Goal: Information Seeking & Learning: Check status

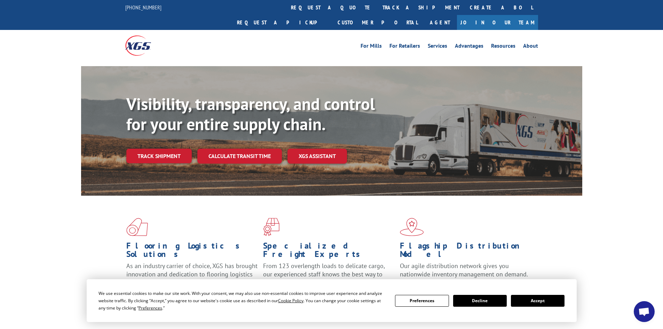
click at [531, 300] on button "Accept" at bounding box center [538, 301] width 54 height 12
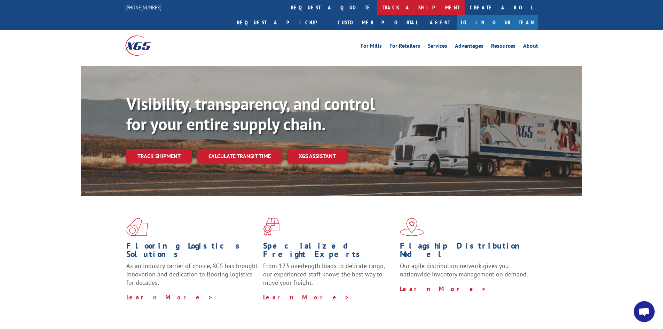
click at [377, 9] on link "track a shipment" at bounding box center [420, 7] width 87 height 15
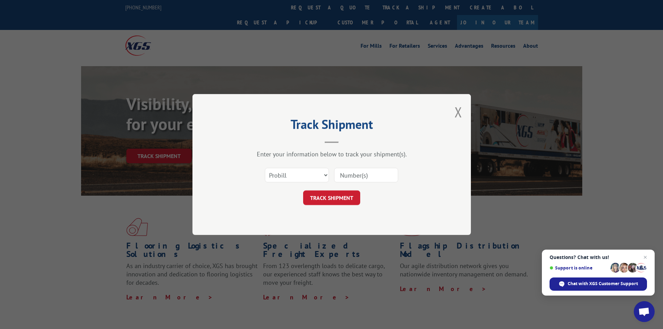
click at [375, 176] on input at bounding box center [366, 175] width 64 height 15
paste input "17471641"
type input "17471641"
click at [330, 197] on button "TRACK SHIPMENT" at bounding box center [331, 197] width 57 height 15
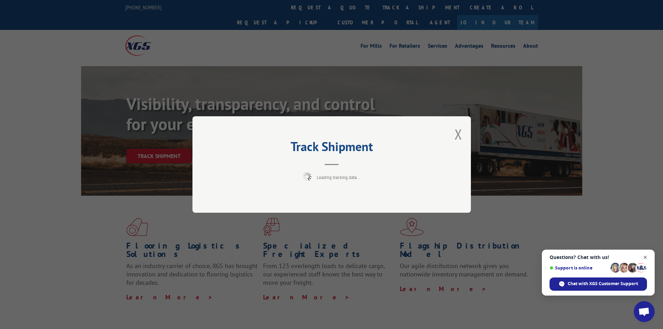
click at [531, 254] on span "Close chat" at bounding box center [645, 257] width 9 height 9
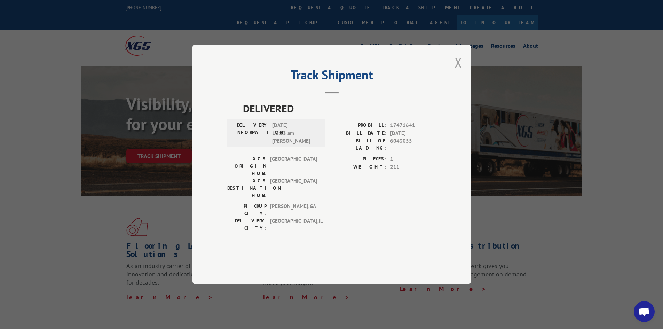
click at [458, 72] on button "Close modal" at bounding box center [458, 62] width 8 height 18
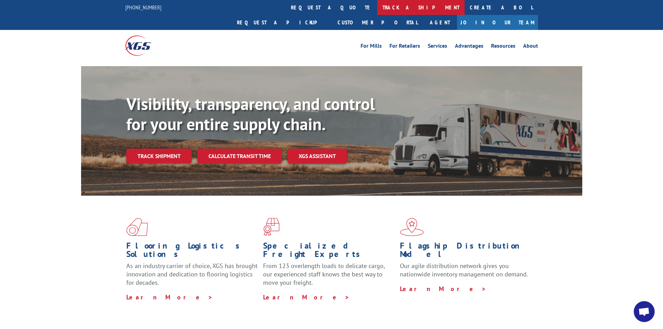
click at [377, 3] on link "track a shipment" at bounding box center [420, 7] width 87 height 15
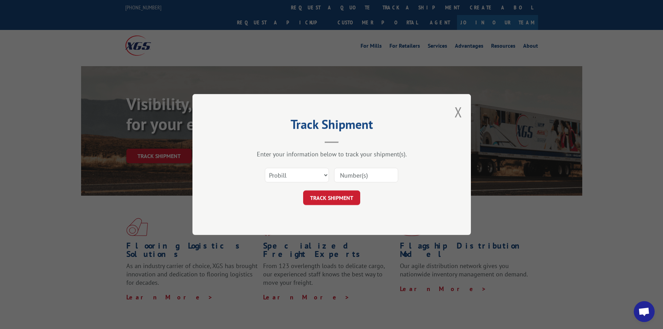
click at [376, 178] on input at bounding box center [366, 175] width 64 height 15
type input "17520794"
click button "TRACK SHIPMENT" at bounding box center [331, 197] width 57 height 15
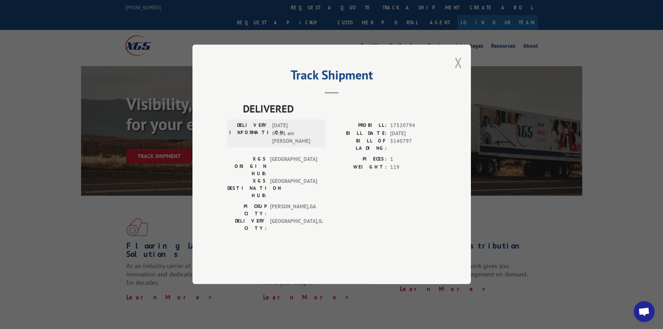
click at [460, 72] on button "Close modal" at bounding box center [458, 62] width 8 height 18
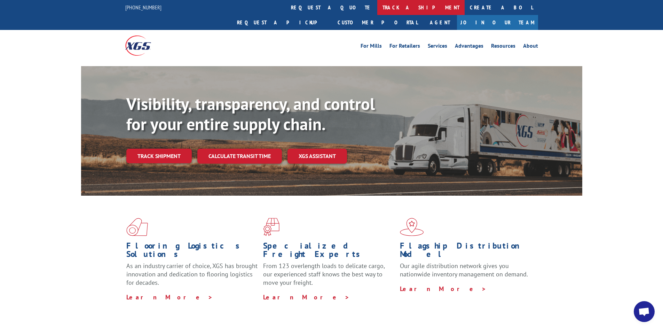
click at [377, 6] on link "track a shipment" at bounding box center [420, 7] width 87 height 15
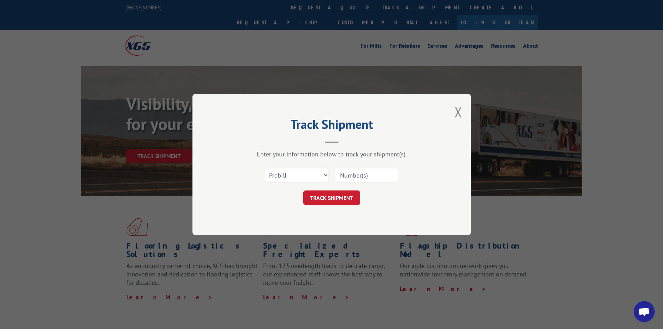
click at [381, 172] on input at bounding box center [366, 175] width 64 height 15
type input "17229843"
click at [303, 190] on button "TRACK SHIPMENT" at bounding box center [331, 197] width 57 height 15
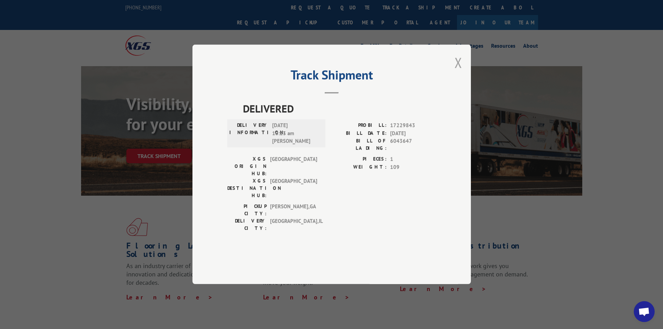
click at [460, 72] on button "Close modal" at bounding box center [458, 62] width 8 height 18
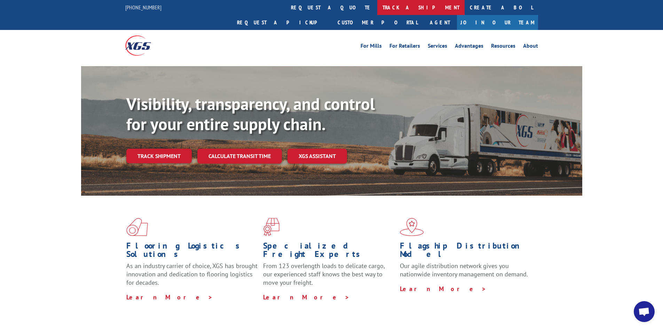
click at [377, 11] on link "track a shipment" at bounding box center [420, 7] width 87 height 15
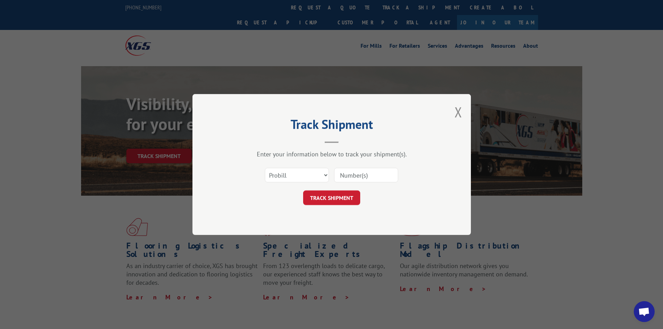
click at [379, 173] on input at bounding box center [366, 175] width 64 height 15
type input "17517658"
click at [315, 195] on button "TRACK SHIPMENT" at bounding box center [331, 197] width 57 height 15
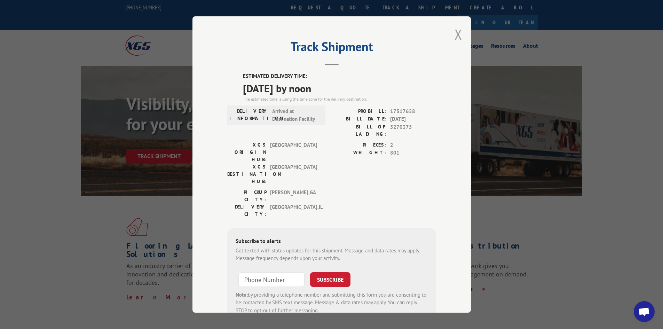
click at [454, 29] on button "Close modal" at bounding box center [458, 34] width 8 height 18
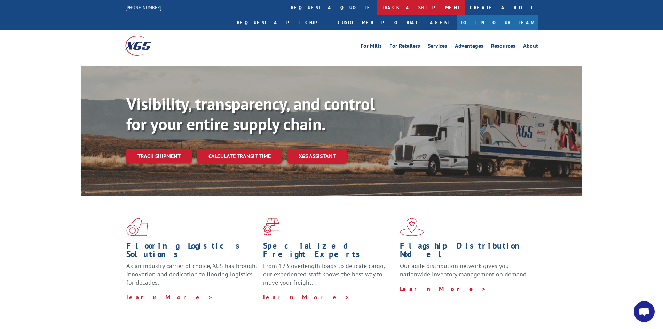
click at [377, 3] on link "track a shipment" at bounding box center [420, 7] width 87 height 15
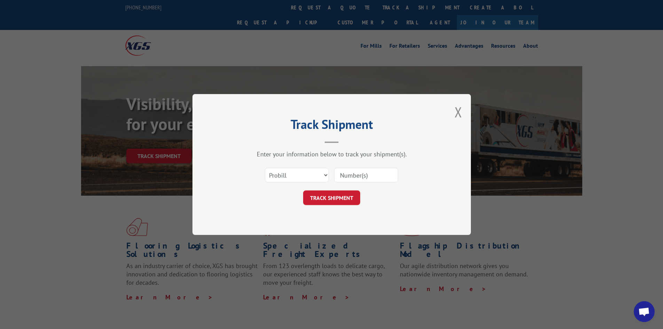
click at [384, 173] on input at bounding box center [366, 175] width 64 height 15
type input "17608006"
click button "TRACK SHIPMENT" at bounding box center [331, 197] width 57 height 15
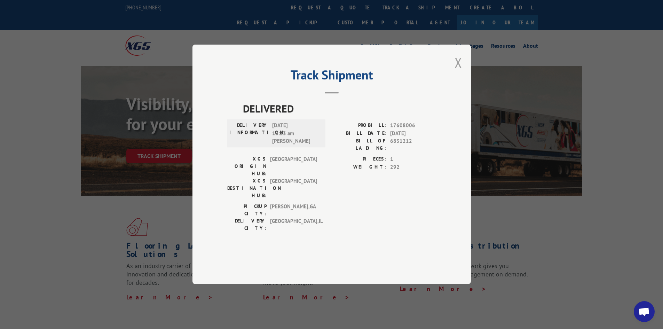
click at [459, 72] on button "Close modal" at bounding box center [458, 62] width 8 height 18
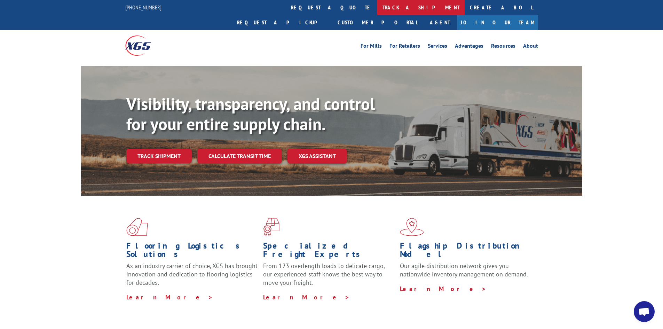
click at [377, 2] on link "track a shipment" at bounding box center [420, 7] width 87 height 15
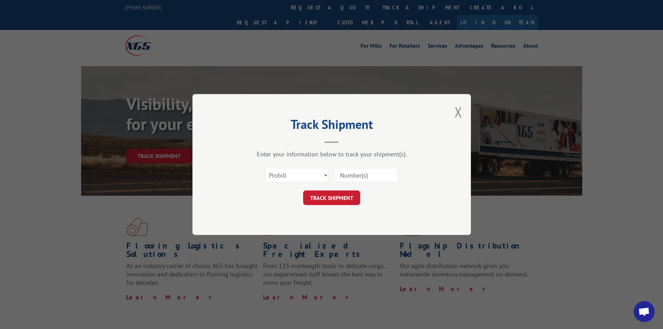
click at [375, 173] on input at bounding box center [366, 175] width 64 height 15
type input "17472201"
click at [344, 195] on button "TRACK SHIPMENT" at bounding box center [331, 197] width 57 height 15
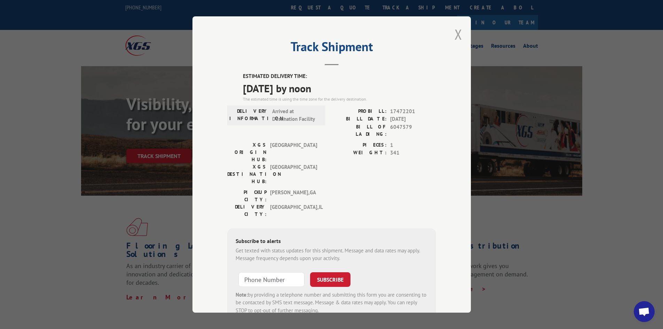
click at [454, 33] on button "Close modal" at bounding box center [458, 34] width 8 height 18
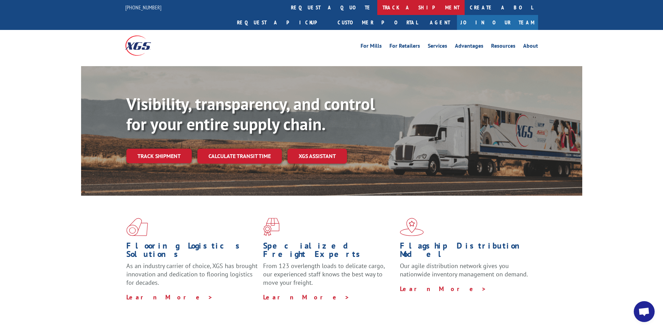
click at [377, 8] on link "track a shipment" at bounding box center [420, 7] width 87 height 15
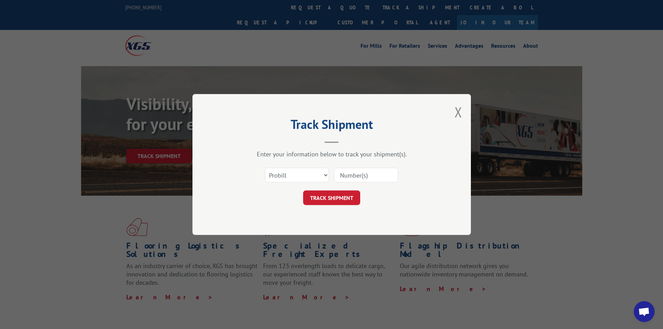
click at [381, 176] on input at bounding box center [366, 175] width 64 height 15
type input "17472202"
click button "TRACK SHIPMENT" at bounding box center [331, 197] width 57 height 15
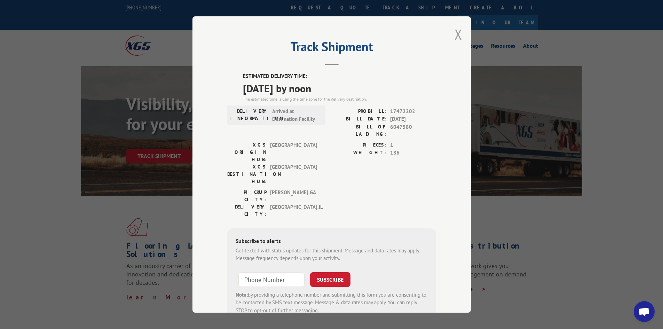
click at [456, 36] on button "Close modal" at bounding box center [458, 34] width 8 height 18
